Goal: Obtain resource: Download file/media

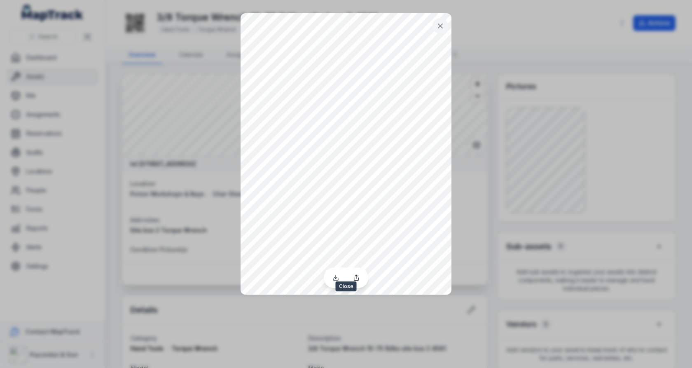
click at [438, 26] on icon at bounding box center [440, 26] width 8 height 8
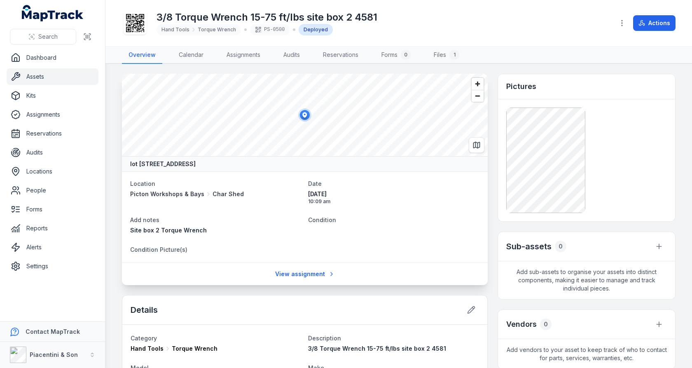
click at [63, 77] on link "Assets" at bounding box center [53, 76] width 92 height 16
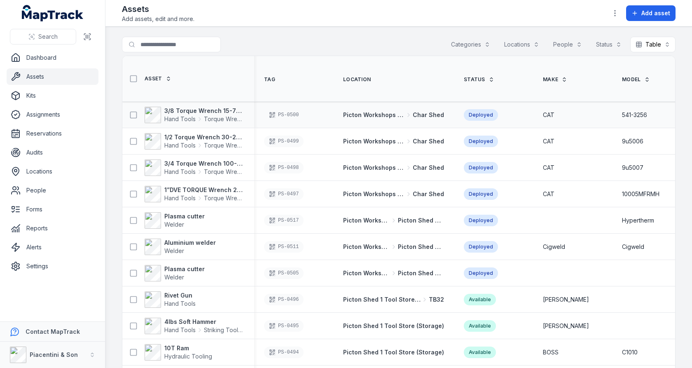
click at [296, 113] on div "PS-0500" at bounding box center [284, 115] width 40 height 12
click at [50, 212] on link "Forms" at bounding box center [53, 209] width 92 height 16
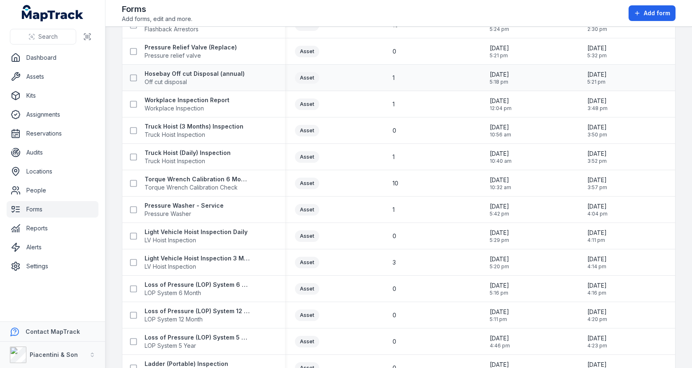
scroll to position [353, 0]
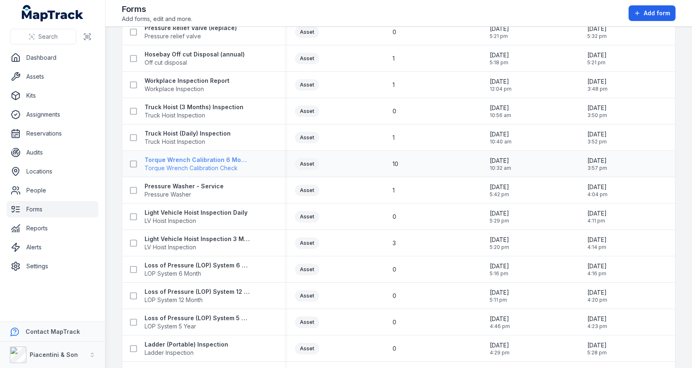
click at [186, 160] on strong "Torque Wrench Calibration 6 Months Check" at bounding box center [197, 160] width 105 height 8
click at [442, 130] on div "1" at bounding box center [431, 137] width 98 height 15
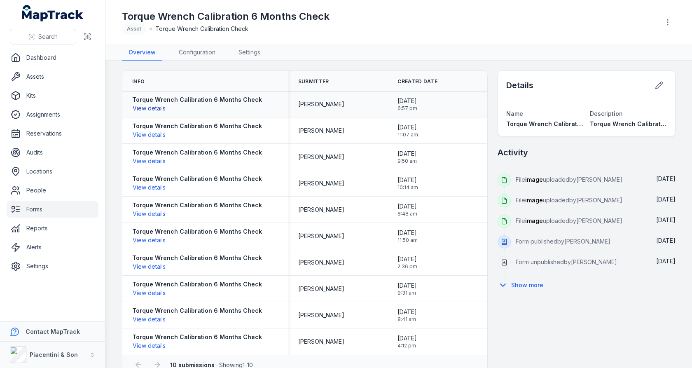
click at [149, 107] on button "View details" at bounding box center [149, 108] width 34 height 9
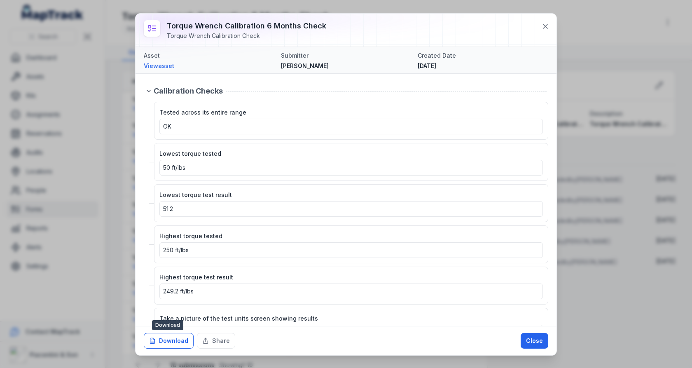
click at [177, 339] on button "Download" at bounding box center [169, 341] width 50 height 16
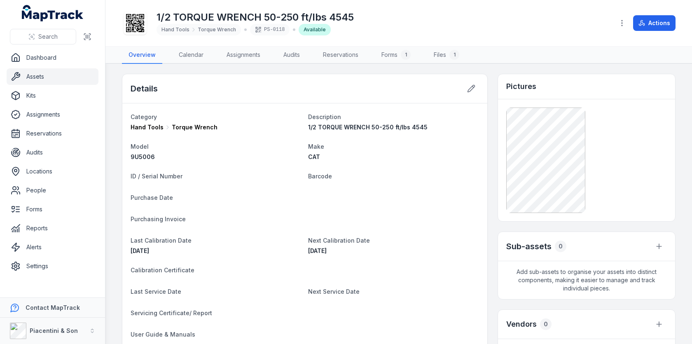
click at [302, 17] on h1 "1/2 TORQUE WRENCH 50-250 ft/lbs 4545" at bounding box center [254, 17] width 197 height 13
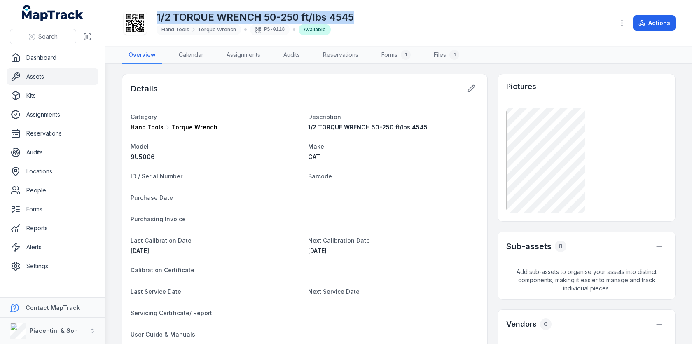
click at [302, 17] on h1 "1/2 TORQUE WRENCH 50-250 ft/lbs 4545" at bounding box center [254, 17] width 197 height 13
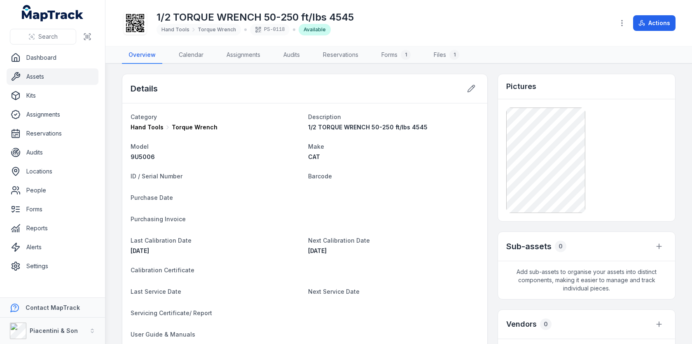
click at [369, 160] on dl "Category Hand Tools Torque Wrench Description 1/2 TORQUE WRENCH 50-250 ft/lbs 4…" at bounding box center [305, 273] width 348 height 323
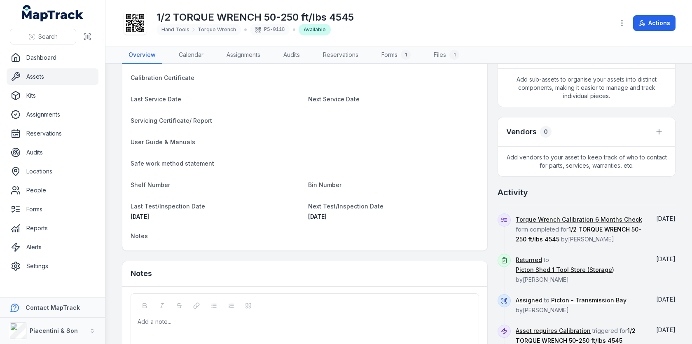
scroll to position [195, 0]
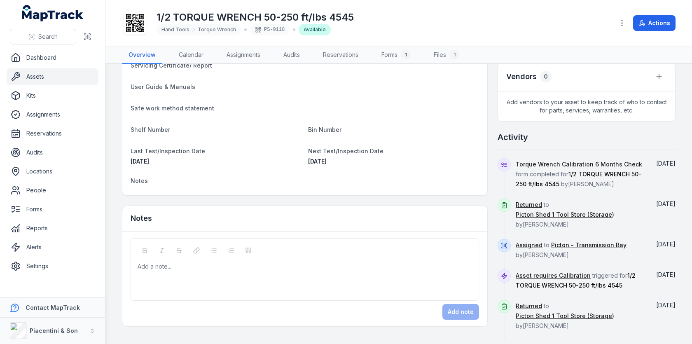
click at [524, 340] on button "Show more" at bounding box center [522, 348] width 51 height 17
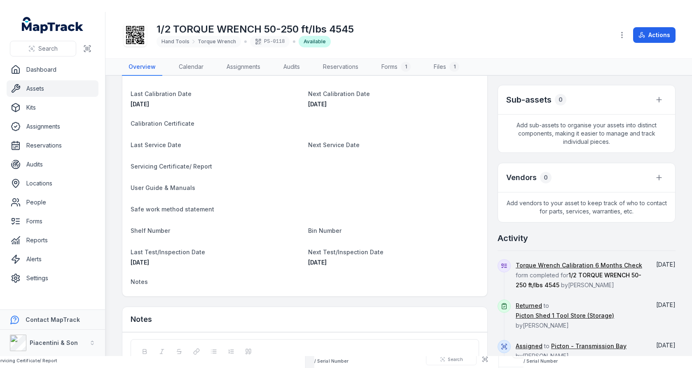
scroll to position [0, 0]
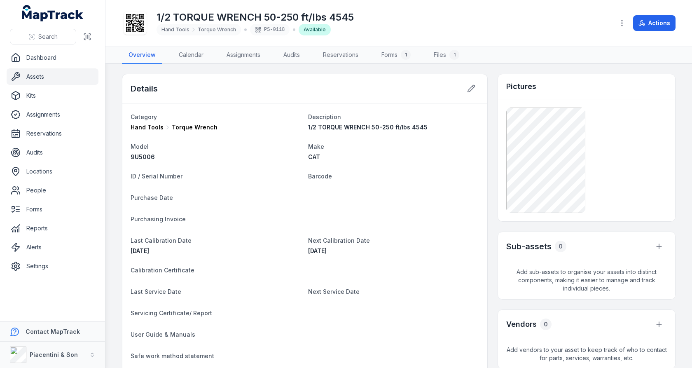
click at [37, 72] on link "Assets" at bounding box center [53, 76] width 92 height 16
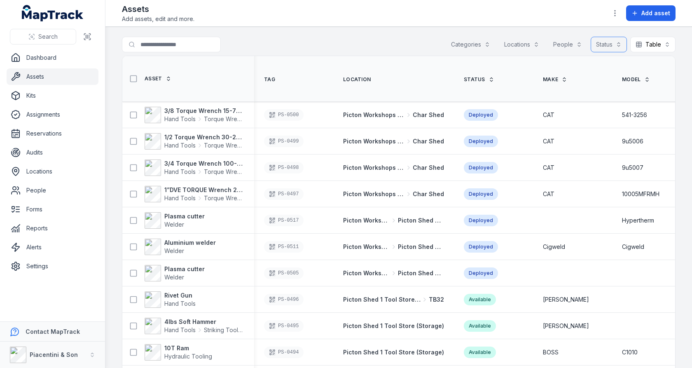
click at [611, 48] on button "Status" at bounding box center [608, 45] width 36 height 16
click at [376, 39] on div "Search for assets Categories Locations People Status Table *****" at bounding box center [398, 46] width 553 height 19
click at [72, 207] on link "Forms" at bounding box center [53, 209] width 92 height 16
click at [314, 62] on th "Tag" at bounding box center [293, 79] width 79 height 46
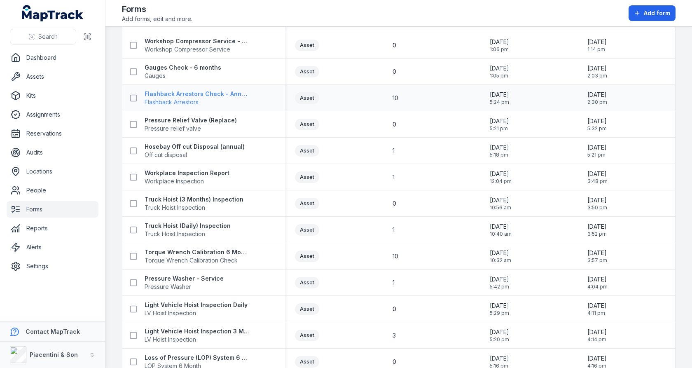
scroll to position [267, 0]
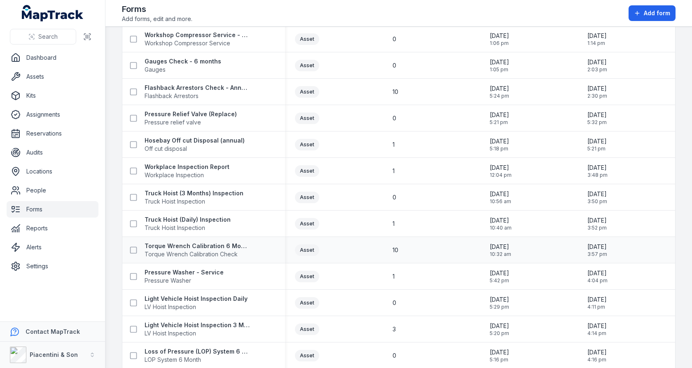
click at [173, 239] on div "Torque Wrench Calibration 6 Months Check Torque Wrench Calibration Check" at bounding box center [203, 249] width 163 height 23
click at [173, 250] on span "Torque Wrench Calibration Check" at bounding box center [197, 254] width 105 height 8
click at [415, 178] on td "1" at bounding box center [431, 171] width 98 height 26
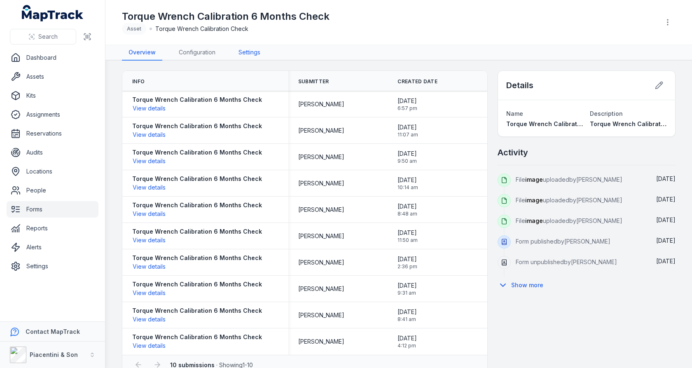
click at [247, 55] on link "Settings" at bounding box center [249, 53] width 35 height 16
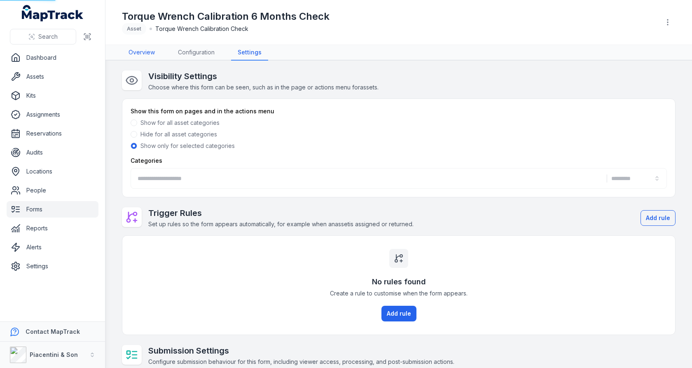
click at [138, 54] on link "Overview" at bounding box center [142, 53] width 40 height 16
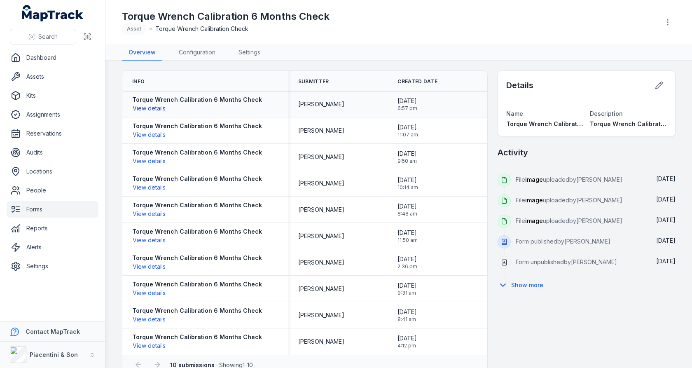
click at [159, 107] on button "View details" at bounding box center [149, 108] width 34 height 9
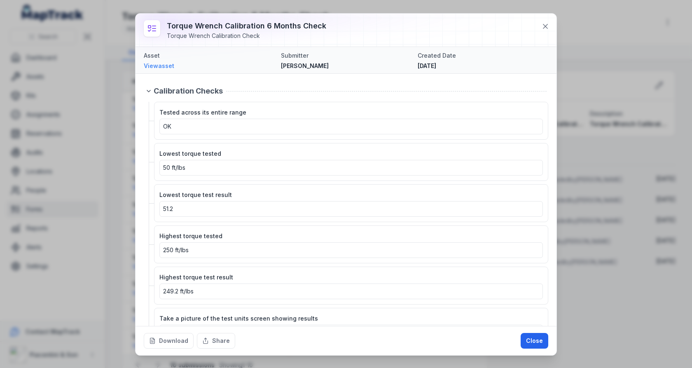
click at [162, 67] on link "View asset" at bounding box center [209, 66] width 131 height 8
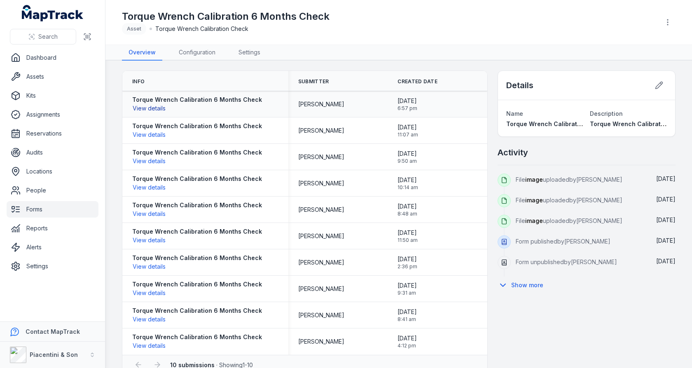
click at [163, 105] on button "View details" at bounding box center [149, 108] width 34 height 9
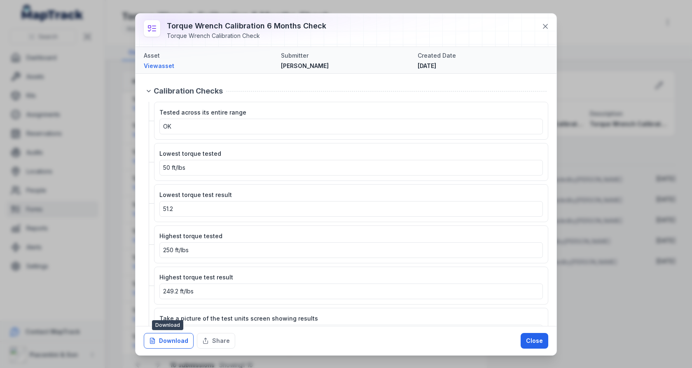
click at [180, 343] on button "Download" at bounding box center [169, 341] width 50 height 16
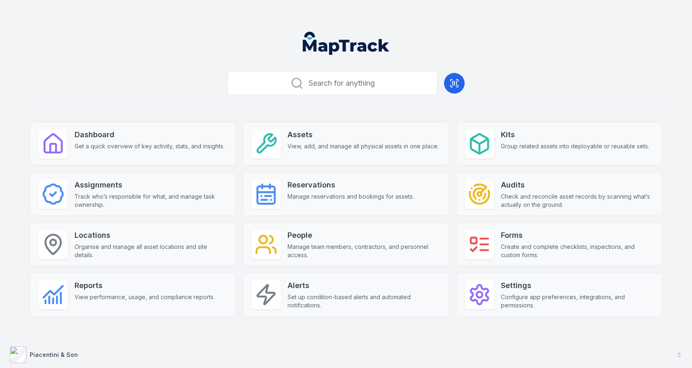
click at [326, 359] on button "Piacentini & Son" at bounding box center [346, 354] width 692 height 26
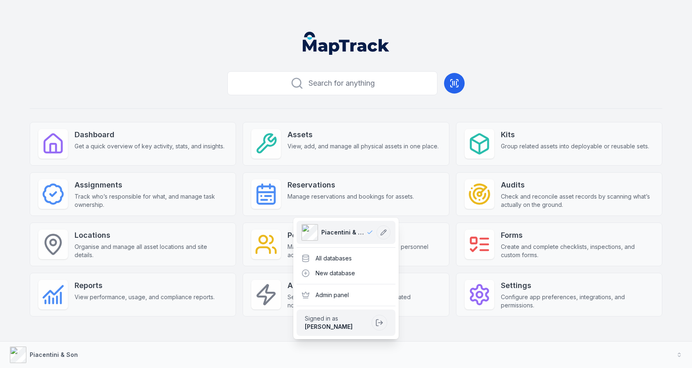
click at [362, 249] on div "Piacentini & Son All databases New database Admin panel Signed in as Lachlan Ri…" at bounding box center [345, 277] width 105 height 121
click at [361, 254] on div "All databases" at bounding box center [345, 258] width 99 height 15
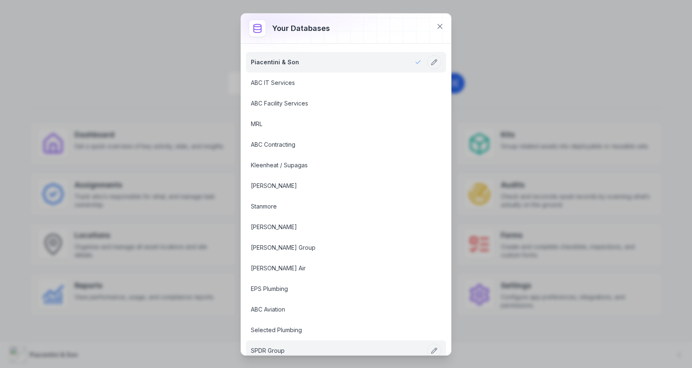
click at [327, 346] on link "SPDR Group" at bounding box center [336, 350] width 170 height 8
